Goal: Task Accomplishment & Management: Complete application form

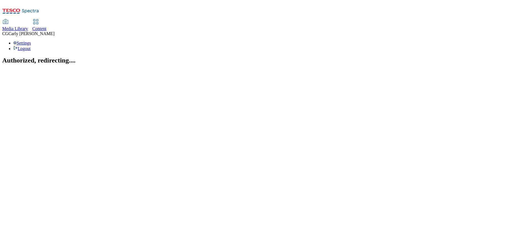
click at [47, 26] on span "Content" at bounding box center [39, 28] width 14 height 5
select select "ghs-uk"
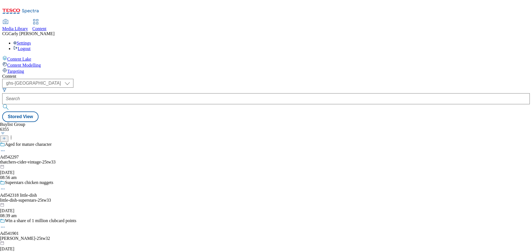
click at [6, 137] on icon at bounding box center [4, 139] width 4 height 4
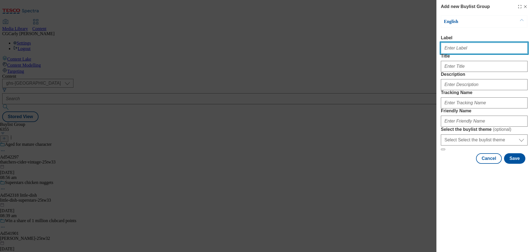
click at [465, 49] on input "Label" at bounding box center [484, 48] width 87 height 11
click at [450, 54] on input "Vi" at bounding box center [484, 48] width 87 height 11
drag, startPoint x: 470, startPoint y: 50, endPoint x: 496, endPoint y: 50, distance: 25.8
click at [496, 50] on input "Video Alpha Trial JDE L'Or" at bounding box center [484, 48] width 87 height 11
type input "Video Alpha Trial Arla Skyr"
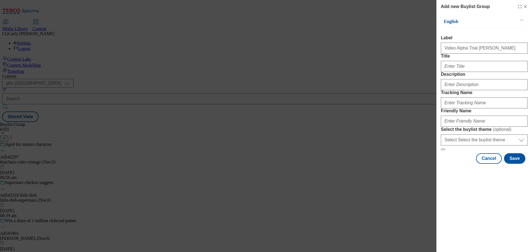
click at [444, 72] on div "Modal" at bounding box center [484, 65] width 87 height 13
click at [446, 72] on input "Title" at bounding box center [484, 66] width 87 height 11
paste input "fat free youghurt, fat free natural yoghurt"
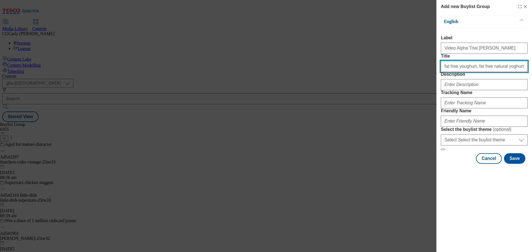
click at [446, 72] on input "fat free youghurt, fat free natural yoghurt" at bounding box center [484, 66] width 87 height 11
drag, startPoint x: 509, startPoint y: 78, endPoint x: 439, endPoint y: 76, distance: 69.6
click at [439, 76] on div "Add new Buylist Group English Label Video Alpha Trial Arla Skyr Title Fat free …" at bounding box center [484, 82] width 96 height 165
type input "Fat free yoghurt, fat free natural yoghurt"
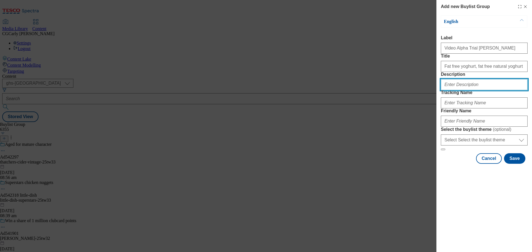
click at [445, 90] on input "Description" at bounding box center [484, 84] width 87 height 11
paste input "Fat free yoghurt, fat free natural yoghurt"
type input "Fat free yoghurt, fat free natural yoghurt"
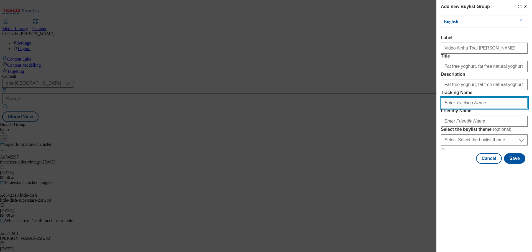
click at [453, 109] on input "Tracking Name" at bounding box center [484, 103] width 87 height 11
drag, startPoint x: 487, startPoint y: 133, endPoint x: 443, endPoint y: 138, distance: 44.7
click at [443, 109] on input "dh_arla_skyr_video_trial" at bounding box center [484, 103] width 87 height 11
click at [486, 109] on input "dh_arla_skyr_video_trial" at bounding box center [484, 103] width 87 height 11
click at [484, 109] on input "dh_arla_skyr_video_trial" at bounding box center [484, 103] width 87 height 11
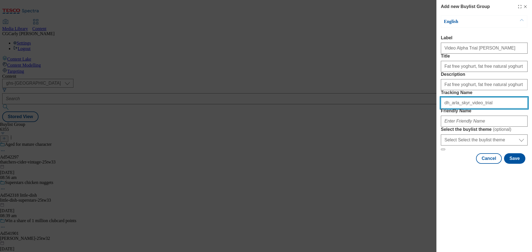
drag, startPoint x: 484, startPoint y: 134, endPoint x: 453, endPoint y: 134, distance: 31.3
click at [453, 109] on input "dh_arla_skyr_video_trial" at bounding box center [484, 103] width 87 height 11
click at [451, 109] on input "dh_arla_skyr_video_trial" at bounding box center [484, 103] width 87 height 11
drag, startPoint x: 450, startPoint y: 133, endPoint x: 486, endPoint y: 132, distance: 35.5
click at [486, 109] on input "dh_arla_skyr_video_trial" at bounding box center [484, 103] width 87 height 11
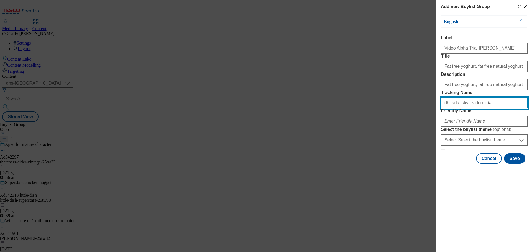
type input "dh_arla_skyr_video_trial"
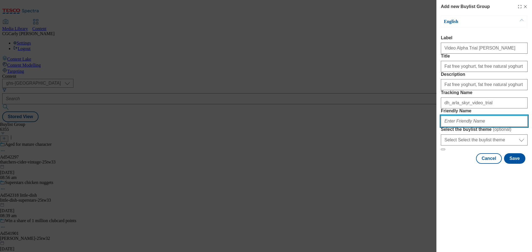
click at [457, 127] on input "Friendly Name" at bounding box center [484, 121] width 87 height 11
paste input "arla_skyr_video_trial"
type input "arla_skyr_video_trial"
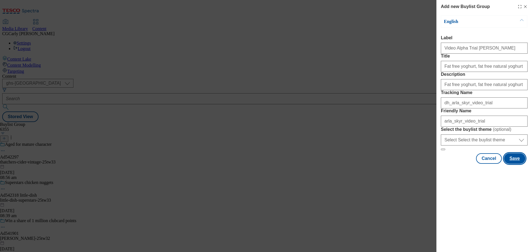
click at [514, 164] on button "Save" at bounding box center [514, 159] width 21 height 11
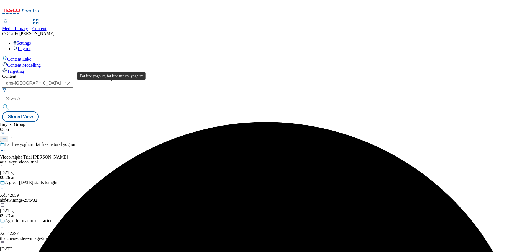
click at [77, 142] on div "Fat free yoghurt, fat free natural yoghurt" at bounding box center [41, 144] width 72 height 5
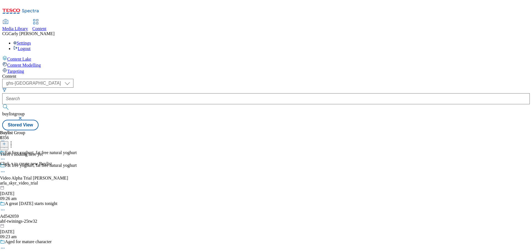
click at [6, 142] on icon at bounding box center [4, 144] width 4 height 4
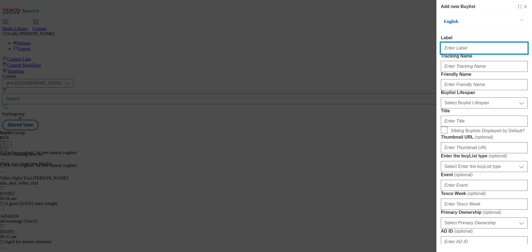
click at [463, 48] on input "Label" at bounding box center [484, 48] width 87 height 11
drag, startPoint x: 473, startPoint y: 52, endPoint x: 501, endPoint y: 52, distance: 28.3
click at [501, 52] on input "Video Alpha Trial JDE L'Or" at bounding box center [484, 48] width 87 height 11
type input "Video Alpha Trial Arla Skyr"
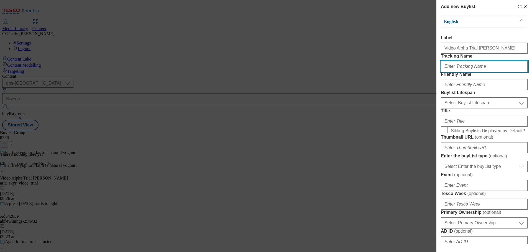
click at [483, 72] on input "Tracking Name" at bounding box center [484, 66] width 87 height 11
type input "dh_arla_skyr_video_trial"
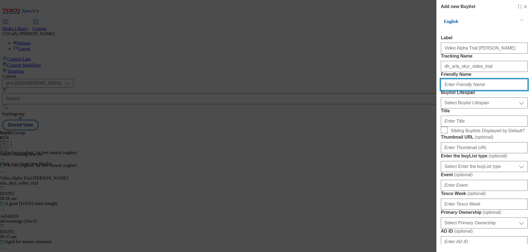
click at [481, 90] on input "Friendly Name" at bounding box center [484, 84] width 87 height 11
type input "a"
type input "s"
type input "skyr_video_trial"
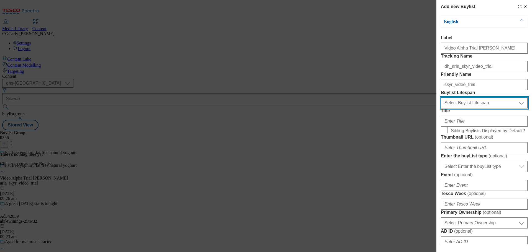
click at [469, 109] on select "Select Buylist Lifespan evergreen seasonal tactical" at bounding box center [484, 103] width 87 height 11
select select "tactical"
click at [441, 109] on select "Select Buylist Lifespan evergreen seasonal tactical" at bounding box center [484, 103] width 87 height 11
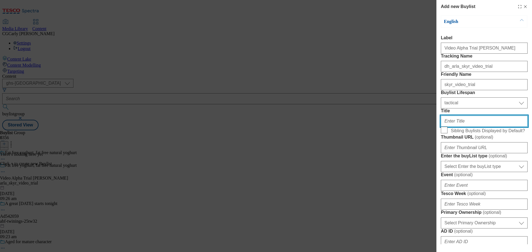
click at [463, 127] on input "Title" at bounding box center [484, 121] width 87 height 11
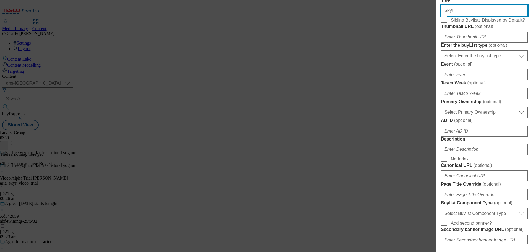
scroll to position [139, 0]
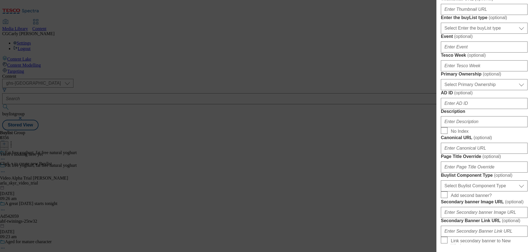
type input "Skyr"
click at [458, 90] on select "Select Primary Ownership tesco dunnhumby" at bounding box center [484, 84] width 87 height 11
select select "dunnhumby"
click at [441, 90] on select "Select Primary Ownership tesco dunnhumby" at bounding box center [484, 84] width 87 height 11
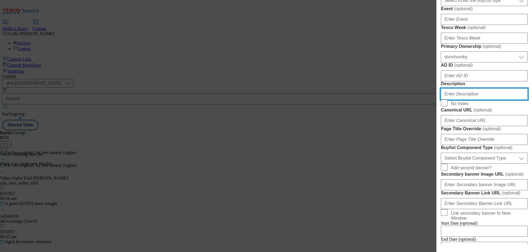
click at [479, 100] on input "Description" at bounding box center [484, 94] width 87 height 11
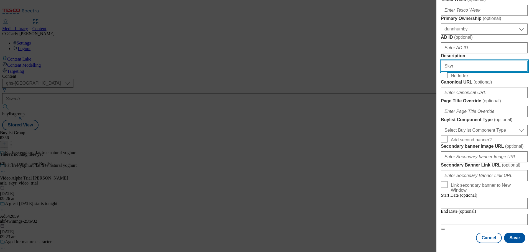
scroll to position [249, 0]
type input "Skyr"
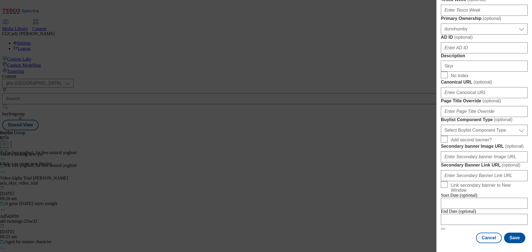
scroll to position [395, 0]
click at [505, 125] on select "Select Buylist Component Type Banner Competition Header Meal" at bounding box center [484, 130] width 87 height 11
click at [514, 238] on button "Save" at bounding box center [514, 238] width 21 height 11
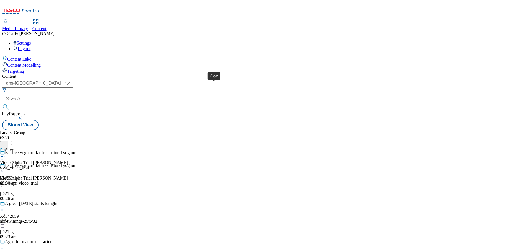
click at [13, 148] on div "Skyr" at bounding box center [9, 150] width 8 height 5
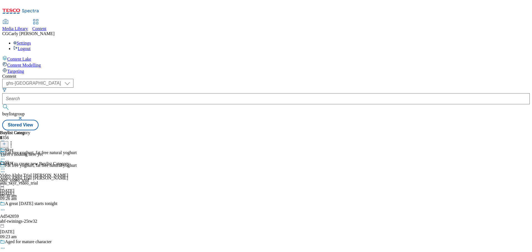
click at [6, 142] on icon at bounding box center [4, 144] width 4 height 4
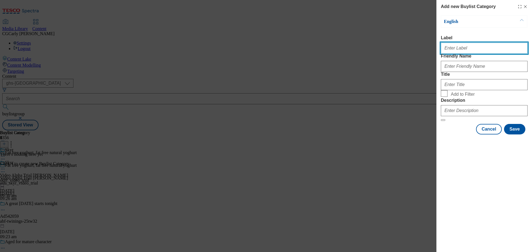
click at [447, 47] on input "Label" at bounding box center [484, 48] width 87 height 11
drag, startPoint x: 471, startPoint y: 50, endPoint x: 492, endPoint y: 52, distance: 20.9
click at [492, 52] on input "Video Alpha Trial JDE L'Or" at bounding box center [484, 48] width 87 height 11
type input "Video Alpha Trial Arla Skyr"
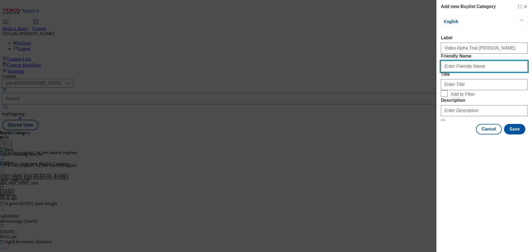
click at [452, 72] on input "Friendly Name" at bounding box center [484, 66] width 87 height 11
type input "skyr_video_trial"
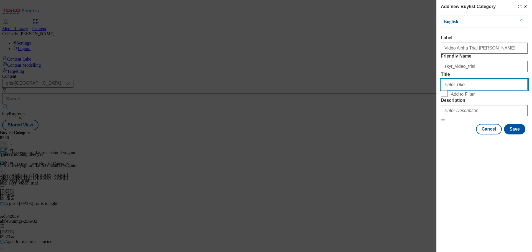
click at [470, 90] on input "Title" at bounding box center [484, 84] width 87 height 11
type input "Skyr"
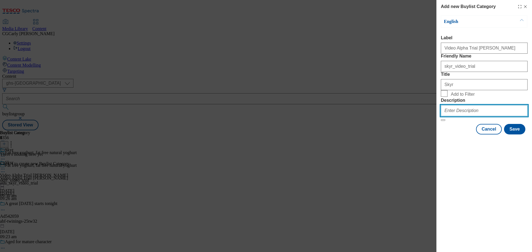
click at [462, 116] on input "Description" at bounding box center [484, 110] width 87 height 11
type input "Skyr"
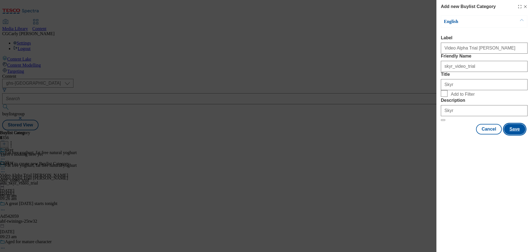
click at [513, 135] on button "Save" at bounding box center [514, 129] width 21 height 11
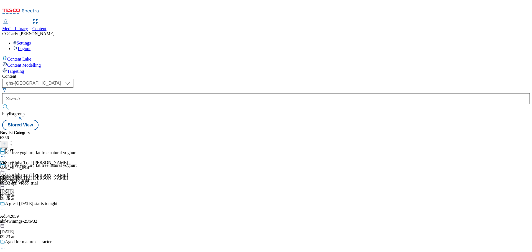
scroll to position [11, 0]
click at [13, 148] on div "Skyr" at bounding box center [9, 150] width 8 height 5
click at [6, 142] on icon at bounding box center [4, 144] width 4 height 4
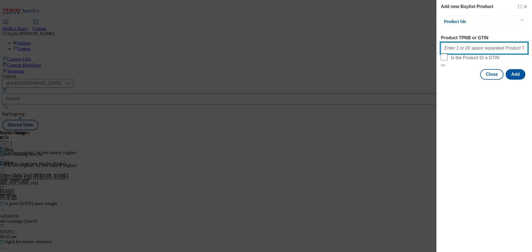
click at [455, 52] on input "Product TPNB or GTIN" at bounding box center [484, 48] width 87 height 11
paste input "78822786"
type input "78822786"
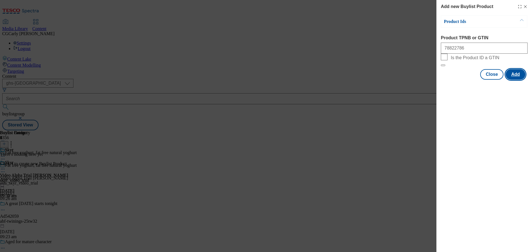
click at [518, 80] on button "Add" at bounding box center [516, 74] width 20 height 11
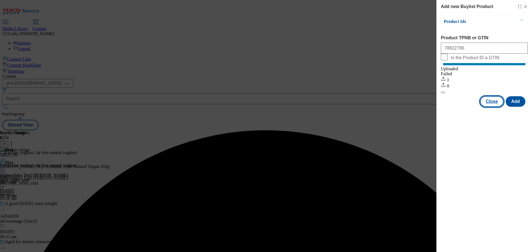
click at [495, 107] on button "Close" at bounding box center [491, 101] width 23 height 11
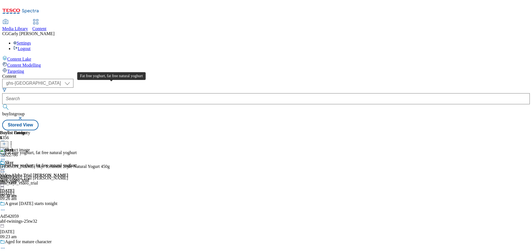
click at [77, 163] on div "Fat free yoghurt, fat free natural yoghurt" at bounding box center [41, 165] width 72 height 5
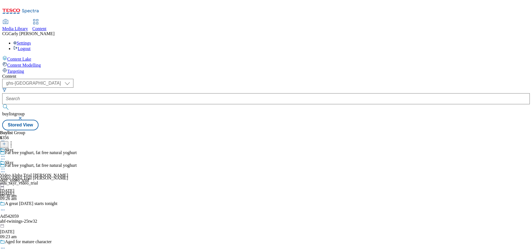
click at [6, 169] on icon at bounding box center [3, 172] width 6 height 6
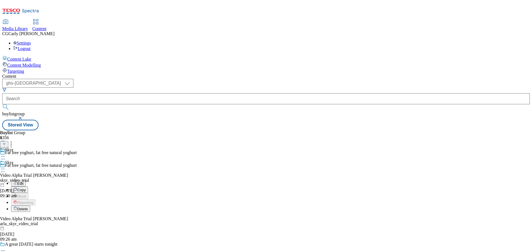
click at [26, 180] on button "Edit" at bounding box center [18, 183] width 15 height 6
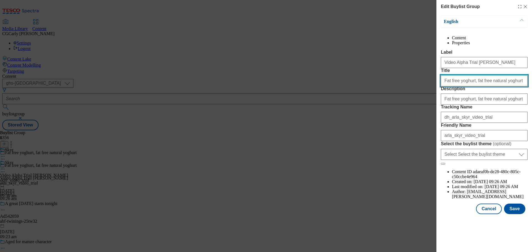
drag, startPoint x: 519, startPoint y: 104, endPoint x: 425, endPoint y: 109, distance: 93.8
click at [425, 109] on div "Edit Buylist Group English Content Properties Label Video Alpha Trial Arla Skyr…" at bounding box center [266, 126] width 532 height 252
type input "Creamy and high in protein"
drag, startPoint x: 491, startPoint y: 104, endPoint x: 444, endPoint y: 109, distance: 47.7
click at [444, 109] on form "Label Video Alpha Trial Arla Skyr Title Creamy and high in protein Description …" at bounding box center [484, 107] width 87 height 115
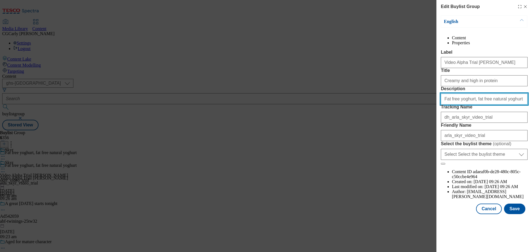
drag, startPoint x: 506, startPoint y: 128, endPoint x: 432, endPoint y: 134, distance: 73.7
click at [432, 134] on div "Edit Buylist Group English Content Properties Label Video Alpha Trial Arla Skyr…" at bounding box center [266, 126] width 532 height 252
paste input "Creamy and high in protein"
type input "Creamy and high in protein"
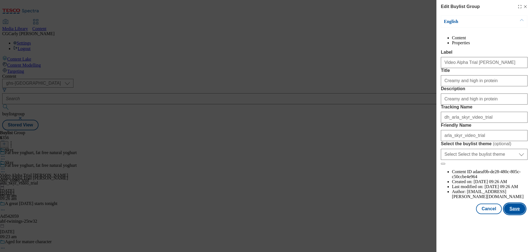
click at [515, 215] on button "Save" at bounding box center [514, 209] width 21 height 11
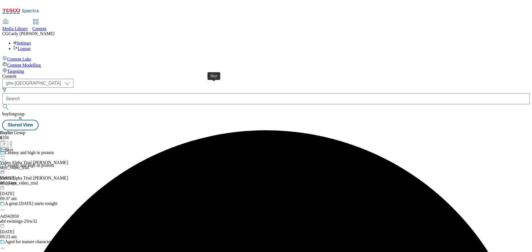
click at [13, 148] on div "Skyr" at bounding box center [9, 150] width 8 height 5
click at [6, 167] on icon at bounding box center [3, 170] width 6 height 6
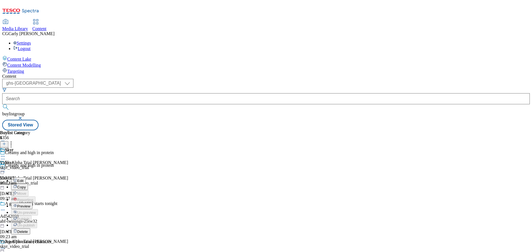
click at [24, 179] on span "Edit" at bounding box center [20, 181] width 6 height 4
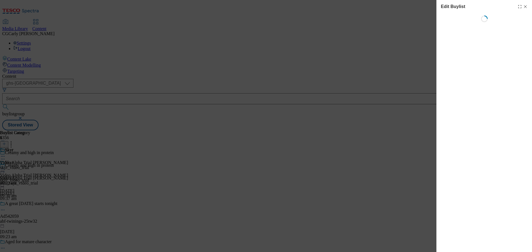
select select "tactical"
select select "dunnhumby"
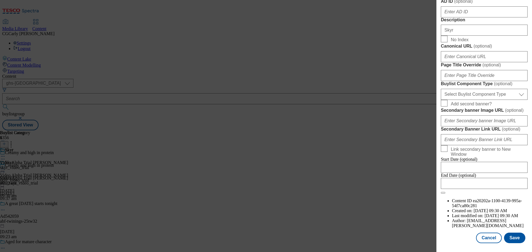
scroll to position [454, 0]
click at [512, 238] on button "Save" at bounding box center [514, 238] width 21 height 11
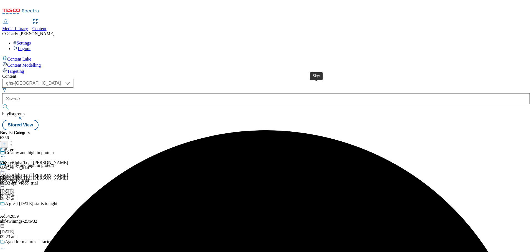
click at [13, 148] on div "Skyr" at bounding box center [9, 150] width 8 height 5
click at [6, 167] on icon at bounding box center [3, 170] width 6 height 6
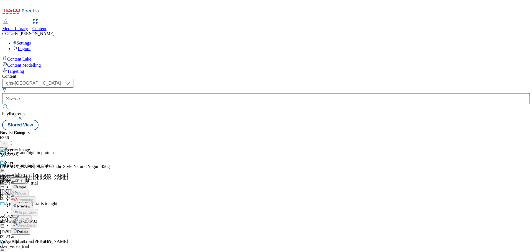
click at [24, 179] on span "Edit" at bounding box center [20, 181] width 6 height 4
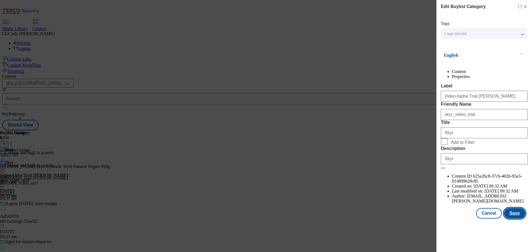
click at [519, 219] on button "Save" at bounding box center [514, 213] width 21 height 11
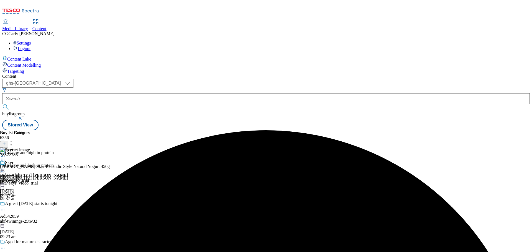
click at [6, 167] on icon at bounding box center [3, 170] width 6 height 6
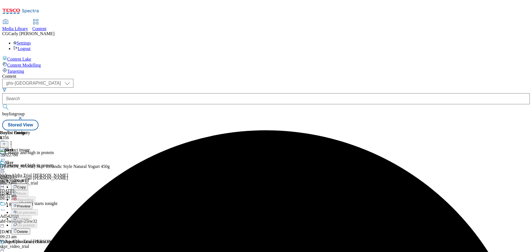
click at [30, 205] on span "Preview" at bounding box center [23, 207] width 13 height 4
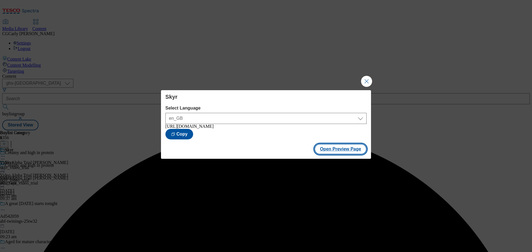
click at [337, 150] on button "Open Preview Page" at bounding box center [341, 149] width 52 height 11
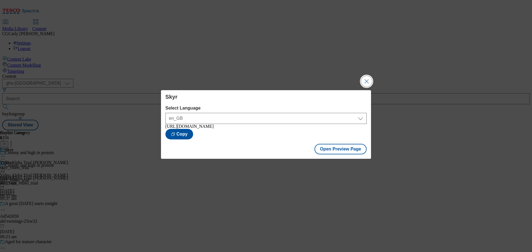
click at [364, 78] on button "Close Modal" at bounding box center [366, 81] width 11 height 11
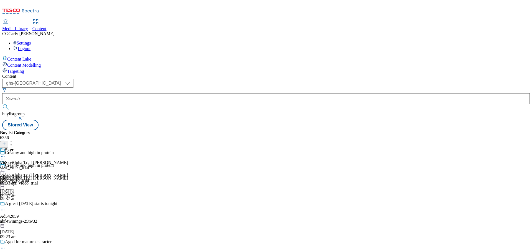
click at [6, 167] on icon at bounding box center [3, 170] width 6 height 6
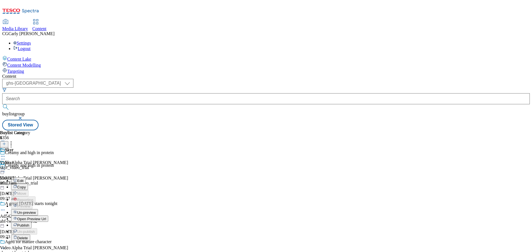
click at [32, 222] on button "Publish" at bounding box center [21, 225] width 21 height 6
